Goal: Communication & Community: Ask a question

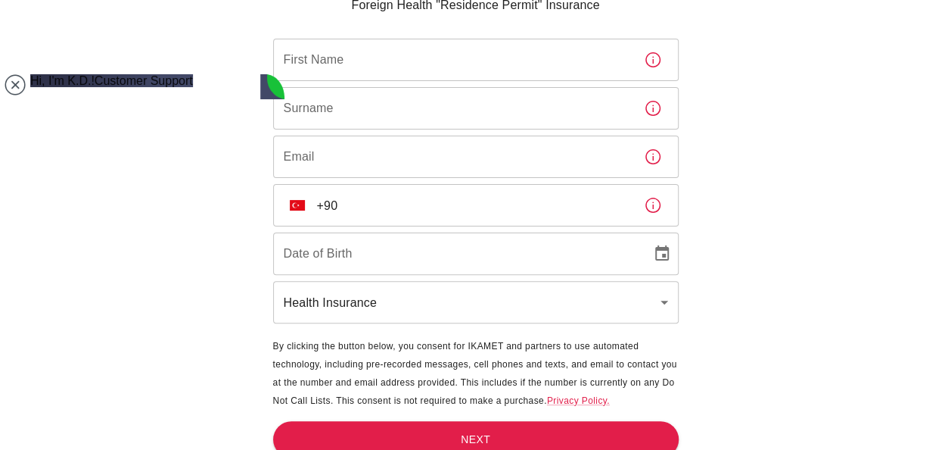
type textarea "Hi, I booked a meeting for 9.30 and nobody has joined?"
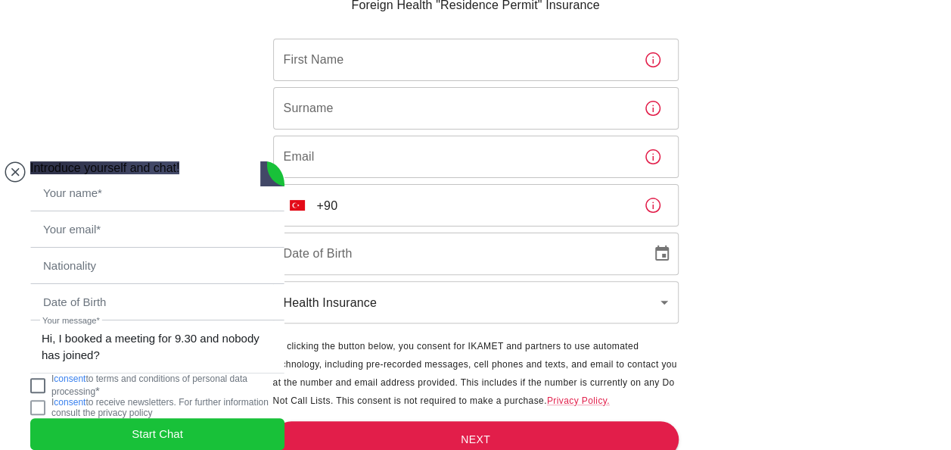
click at [45, 382] on jdiv at bounding box center [37, 385] width 15 height 15
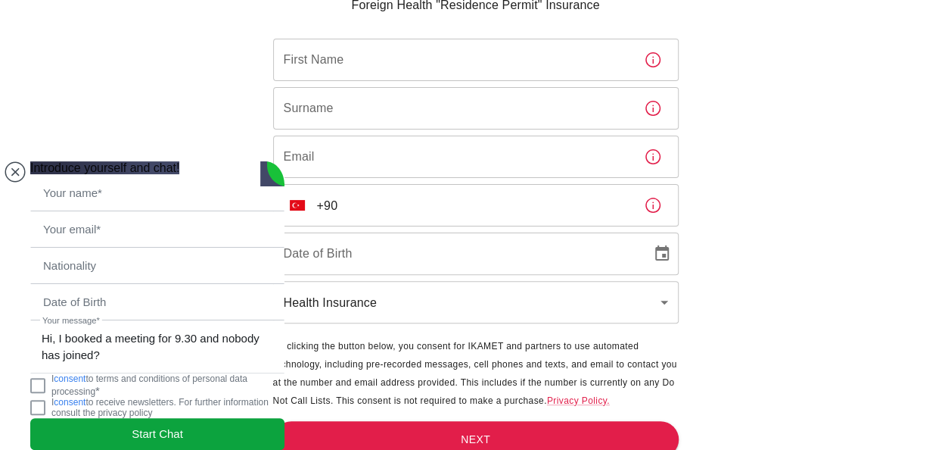
click at [173, 429] on span "Start Chat" at bounding box center [157, 433] width 51 height 17
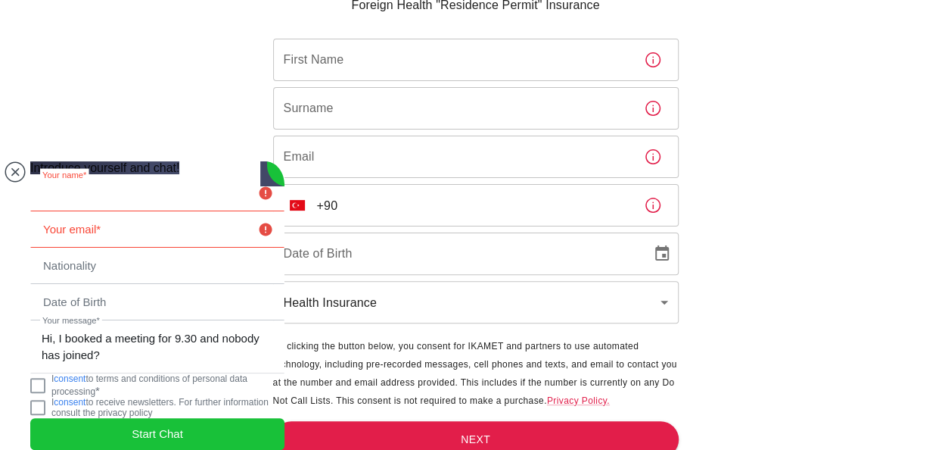
click at [65, 176] on input "text" at bounding box center [157, 193] width 253 height 35
type input "[PERSON_NAME]"
type input "[EMAIL_ADDRESS][DOMAIN_NAME]"
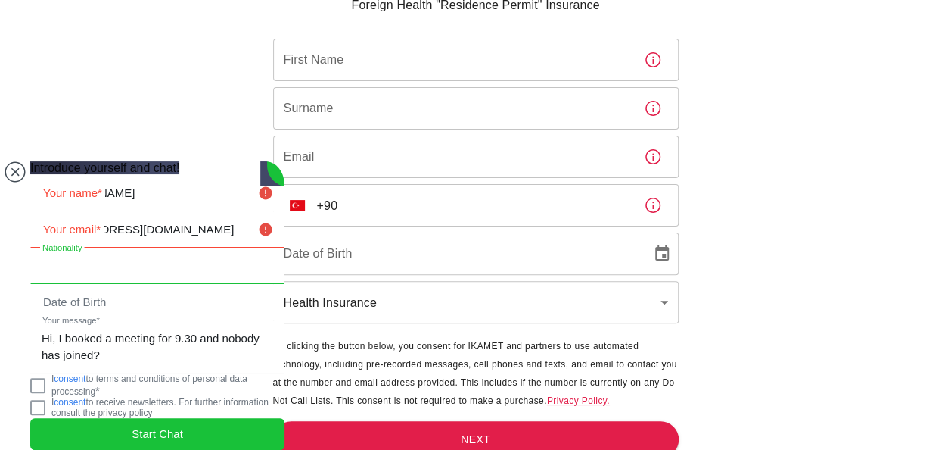
type input "[PERSON_NAME]"
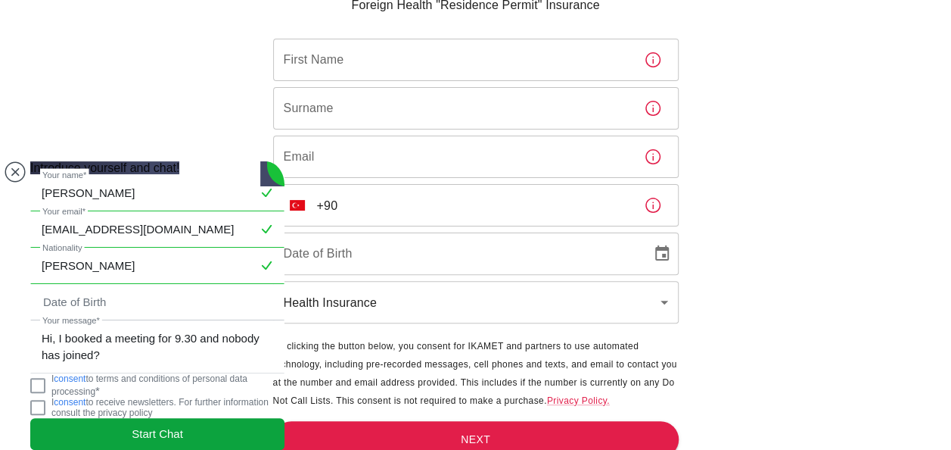
click at [164, 425] on span "Start Chat" at bounding box center [157, 433] width 51 height 17
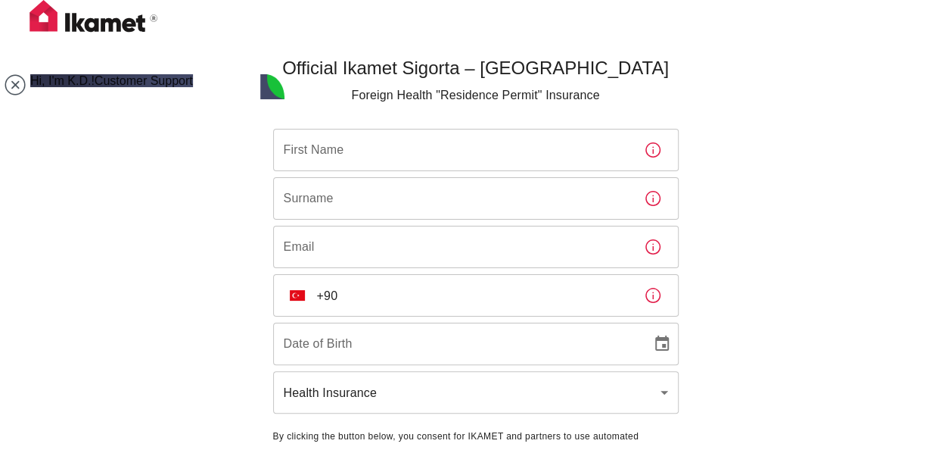
scroll to position [185, 0]
type textarea "so what time is"
